Goal: Task Accomplishment & Management: Manage account settings

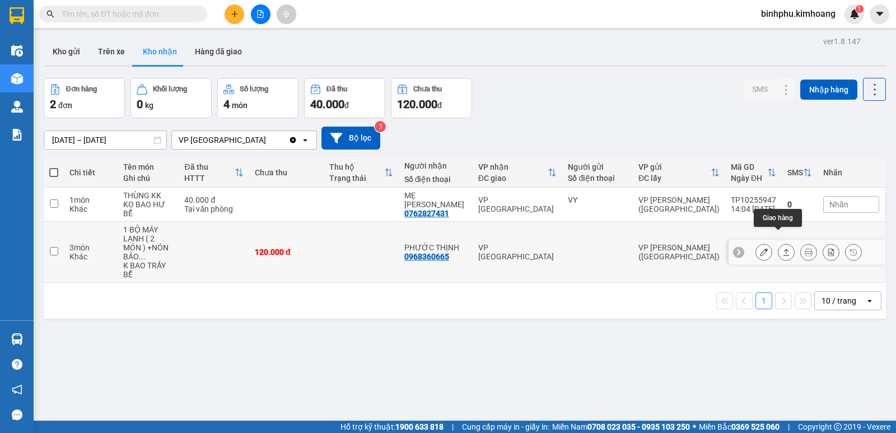
click at [784, 249] on icon at bounding box center [787, 252] width 6 height 7
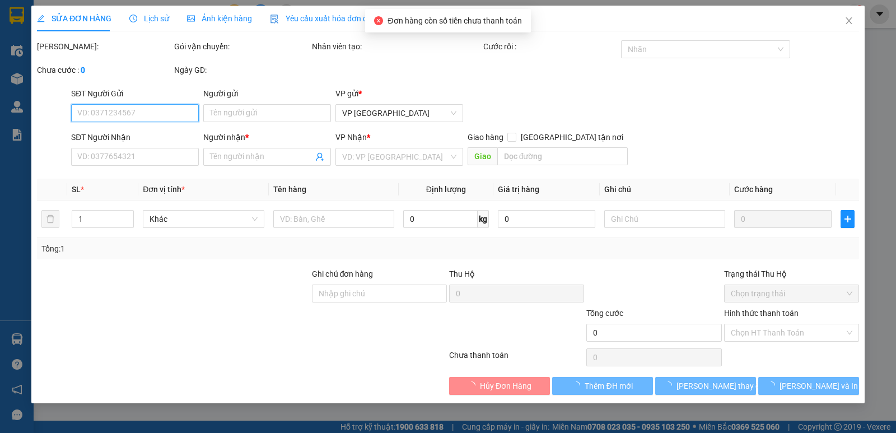
type input "0968360665"
type input "PHƯỚC THỊNH"
type input "120.000"
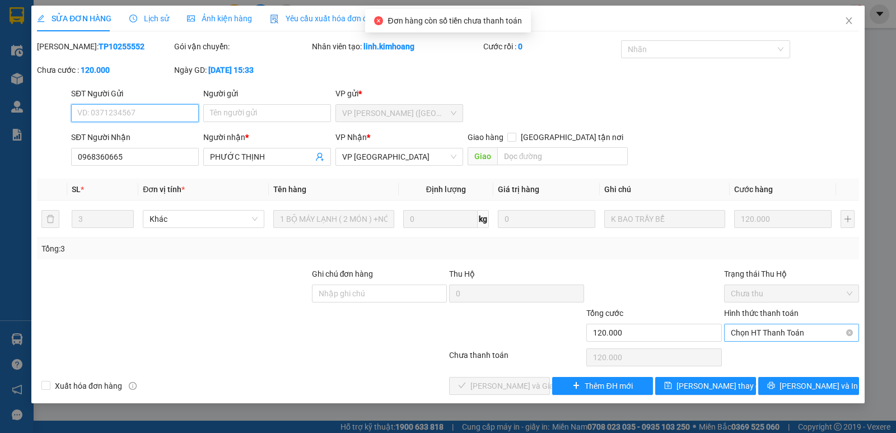
click at [747, 334] on span "Chọn HT Thanh Toán" at bounding box center [792, 332] width 122 height 17
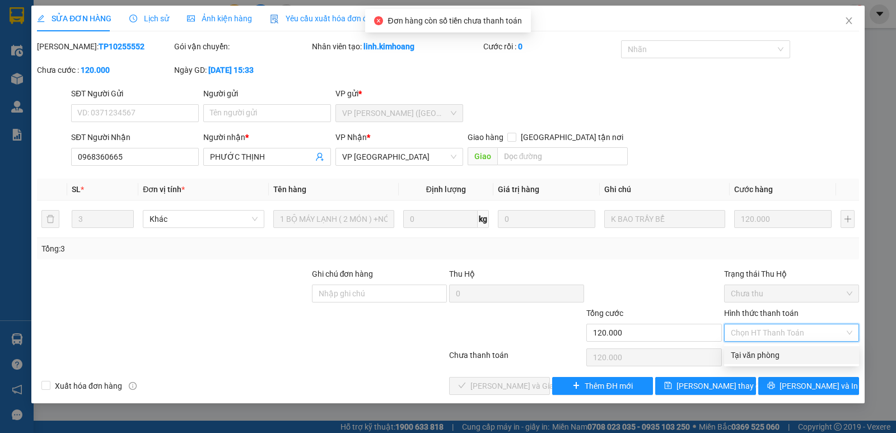
click at [747, 353] on div "Tại văn phòng" at bounding box center [792, 355] width 122 height 12
type input "0"
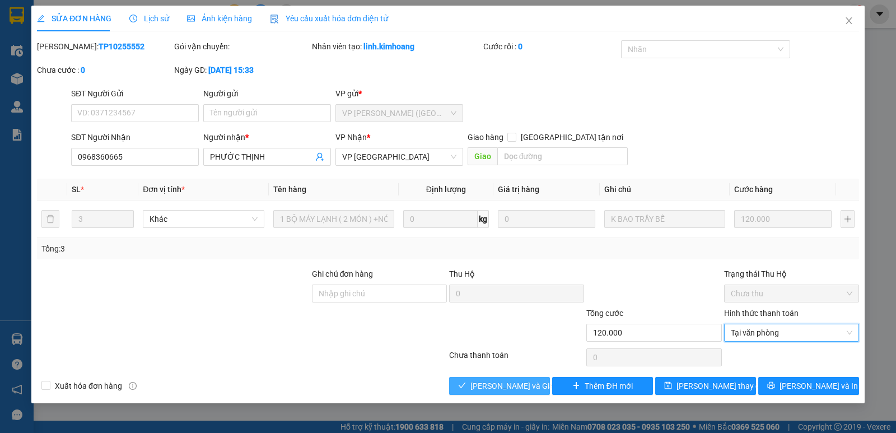
click at [527, 382] on span "[PERSON_NAME] và Giao hàng" at bounding box center [525, 386] width 108 height 12
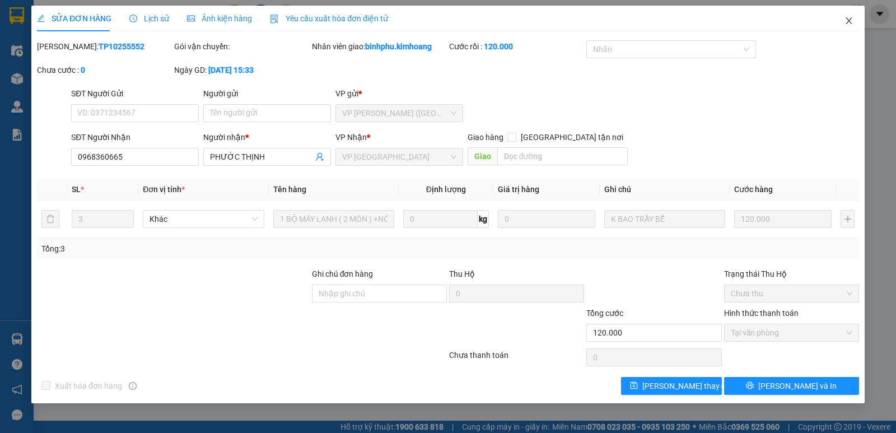
click at [850, 22] on icon "close" at bounding box center [849, 20] width 6 height 7
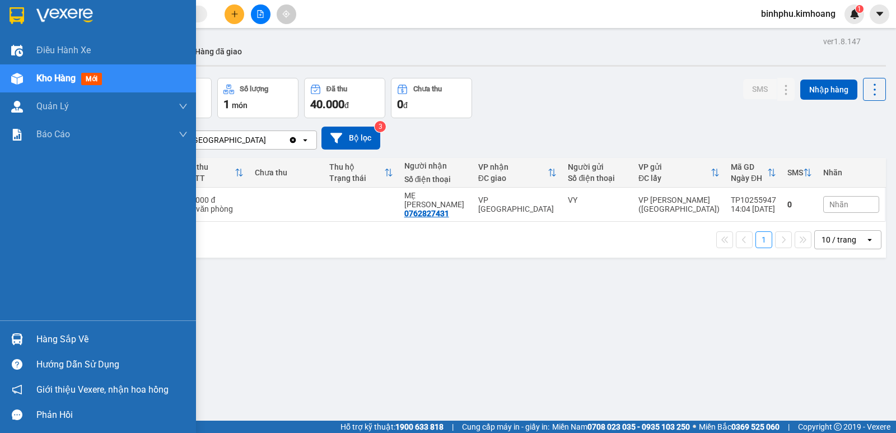
click at [16, 329] on div at bounding box center [17, 339] width 20 height 20
click at [7, 263] on div "Điều hành xe Kho hàng mới Quản [PERSON_NAME] lý chuyến Quản lý khách hàng mới B…" at bounding box center [98, 216] width 196 height 433
